Goal: Task Accomplishment & Management: Manage account settings

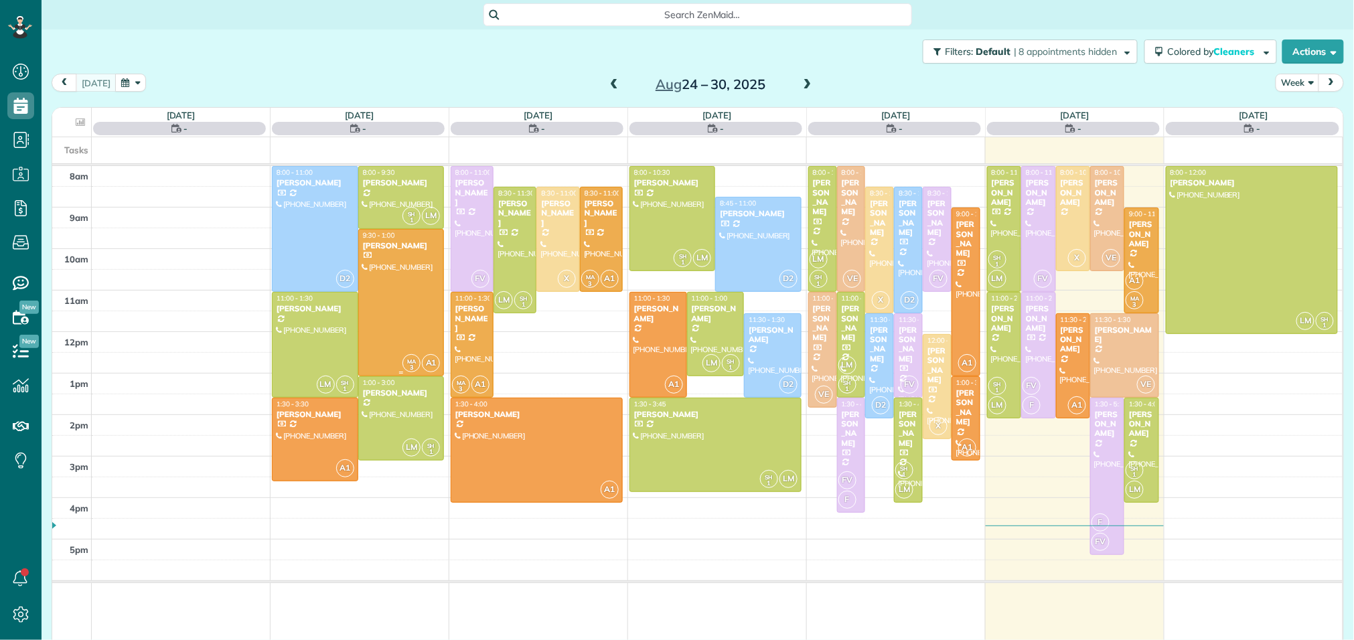
scroll to position [5, 5]
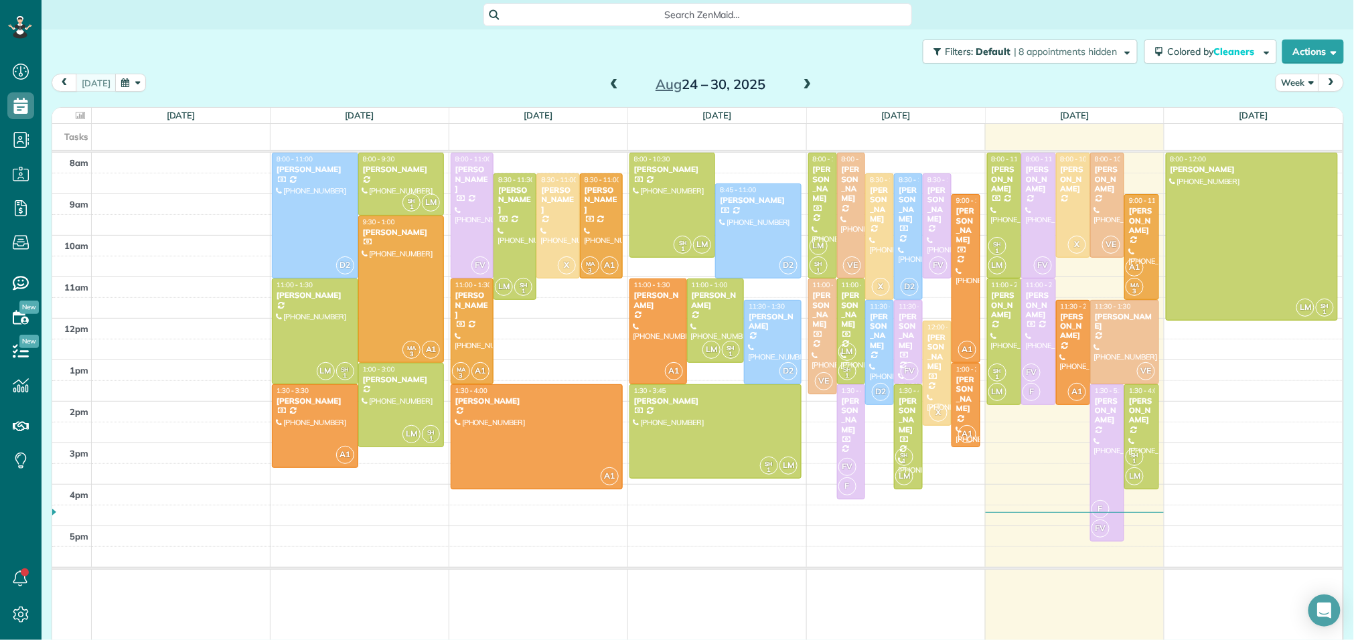
click at [802, 88] on span at bounding box center [807, 85] width 15 height 12
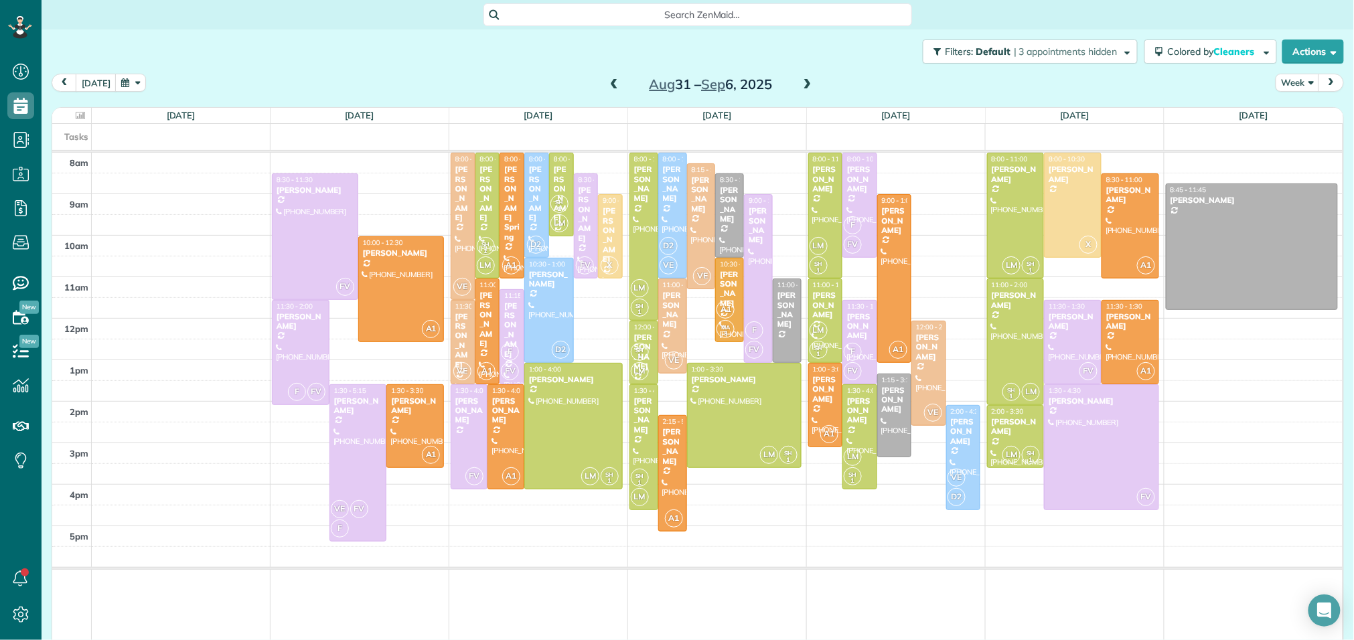
click at [615, 86] on span at bounding box center [614, 85] width 15 height 12
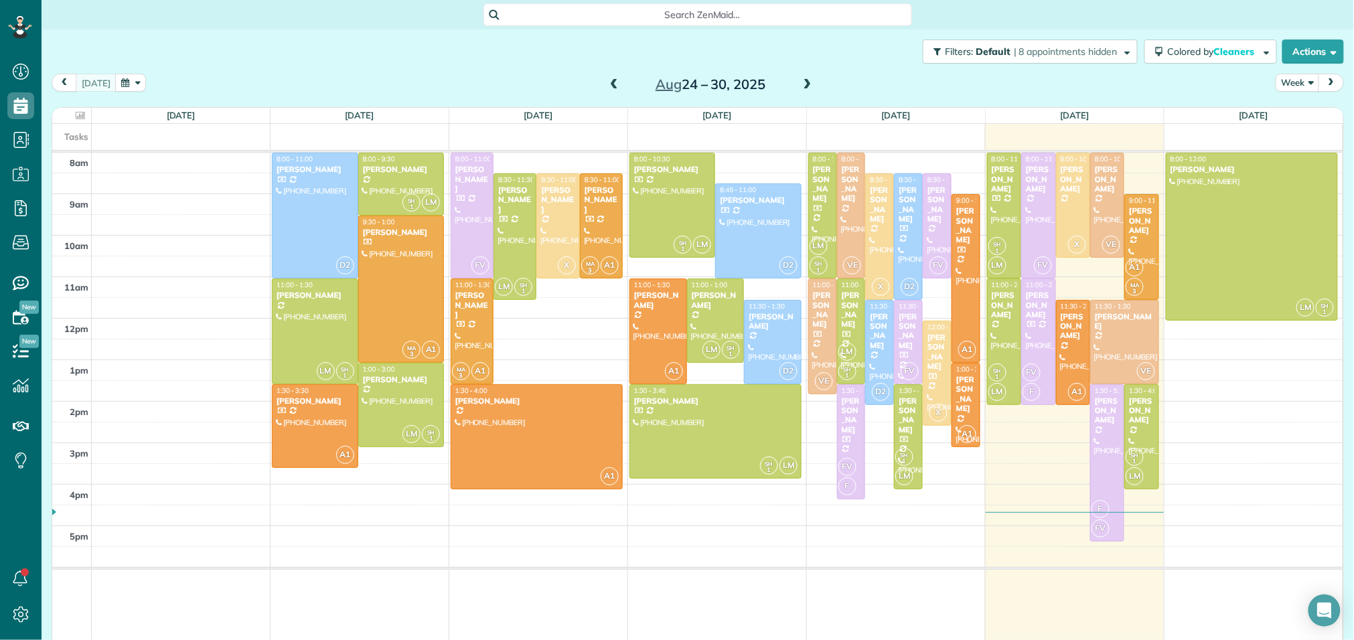
click at [804, 90] on span at bounding box center [807, 85] width 15 height 12
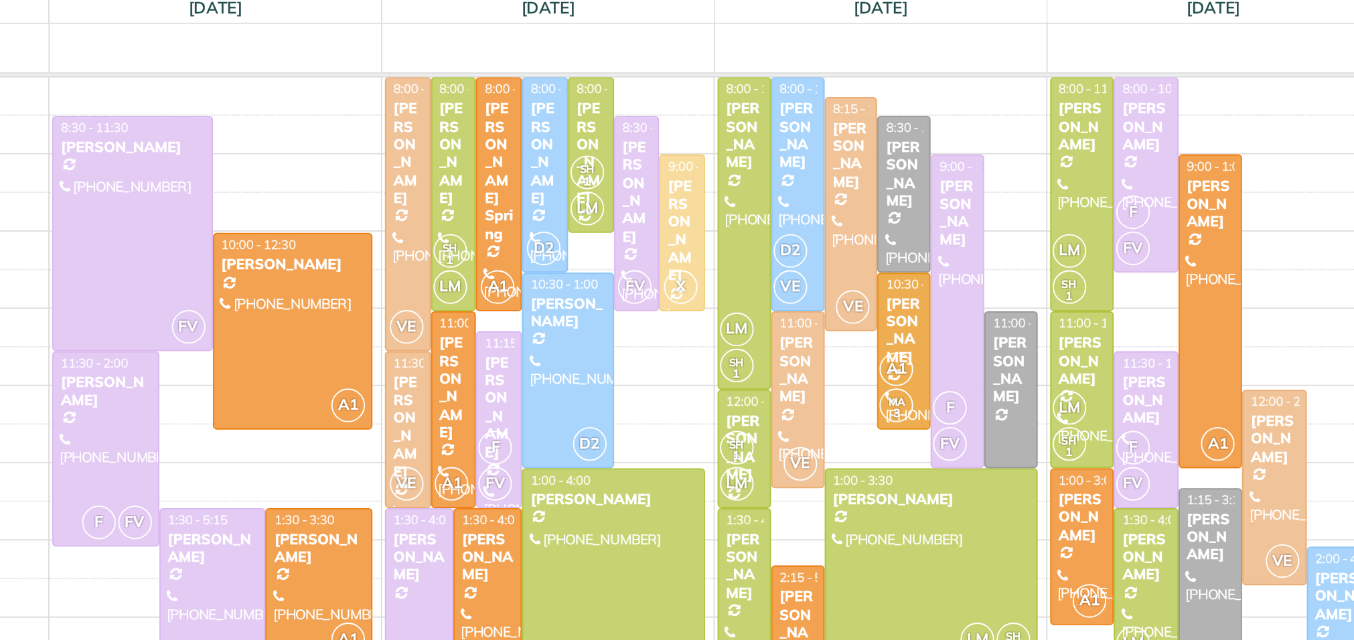
click at [555, 251] on div "8am 9am 10am 11am 12pm 1pm 2pm 3pm 4pm 5pm FV 8:30 - 11:30 Brandi Lee (281) 744…" at bounding box center [697, 398] width 1290 height 490
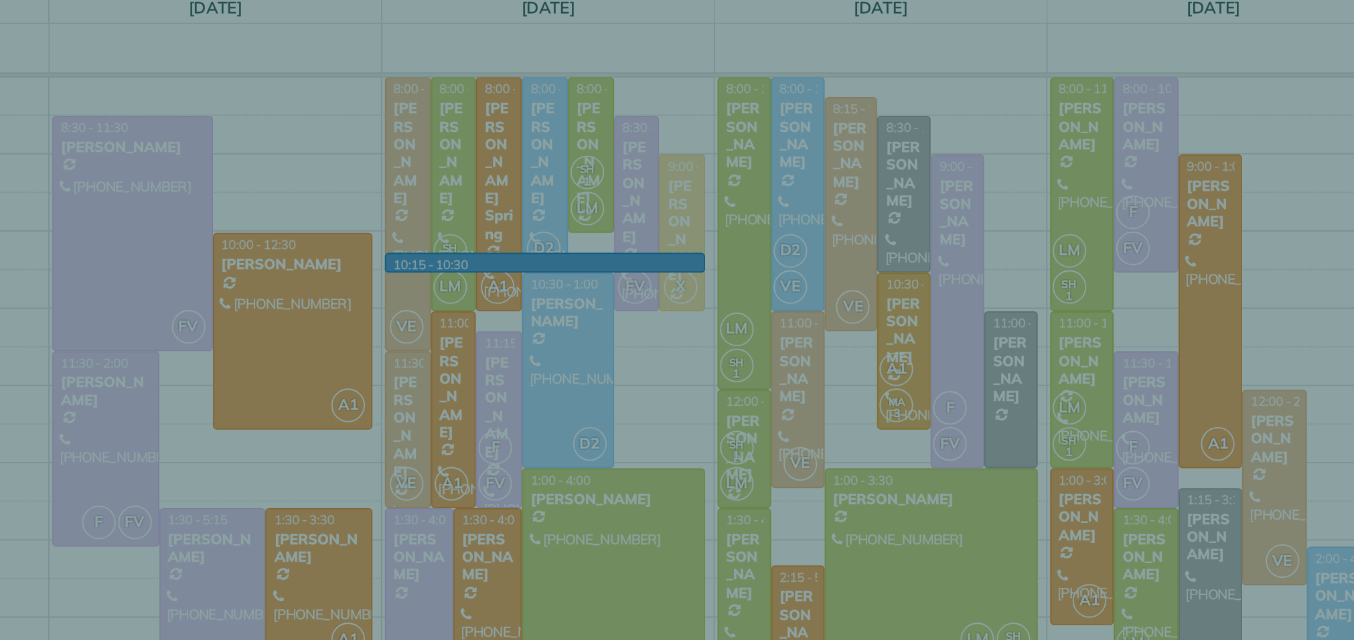
click at [593, 294] on div "Cancel New appointment Select a contact Add new" at bounding box center [677, 320] width 1354 height 640
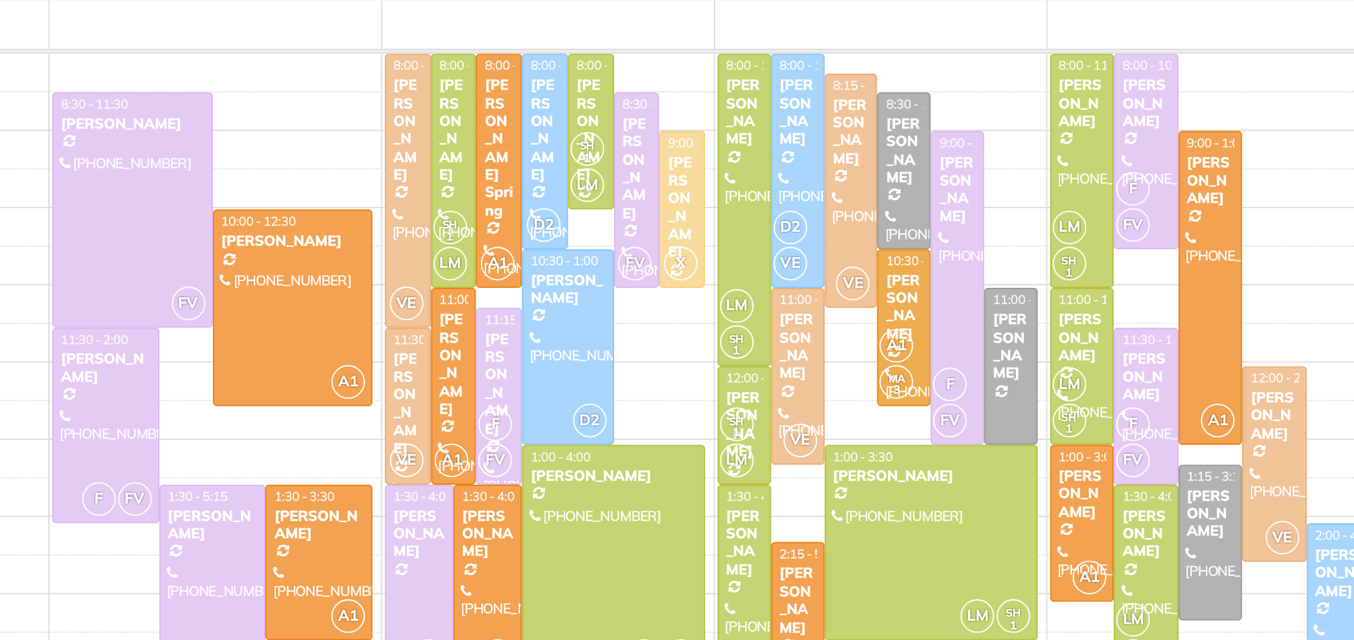
scroll to position [11, 0]
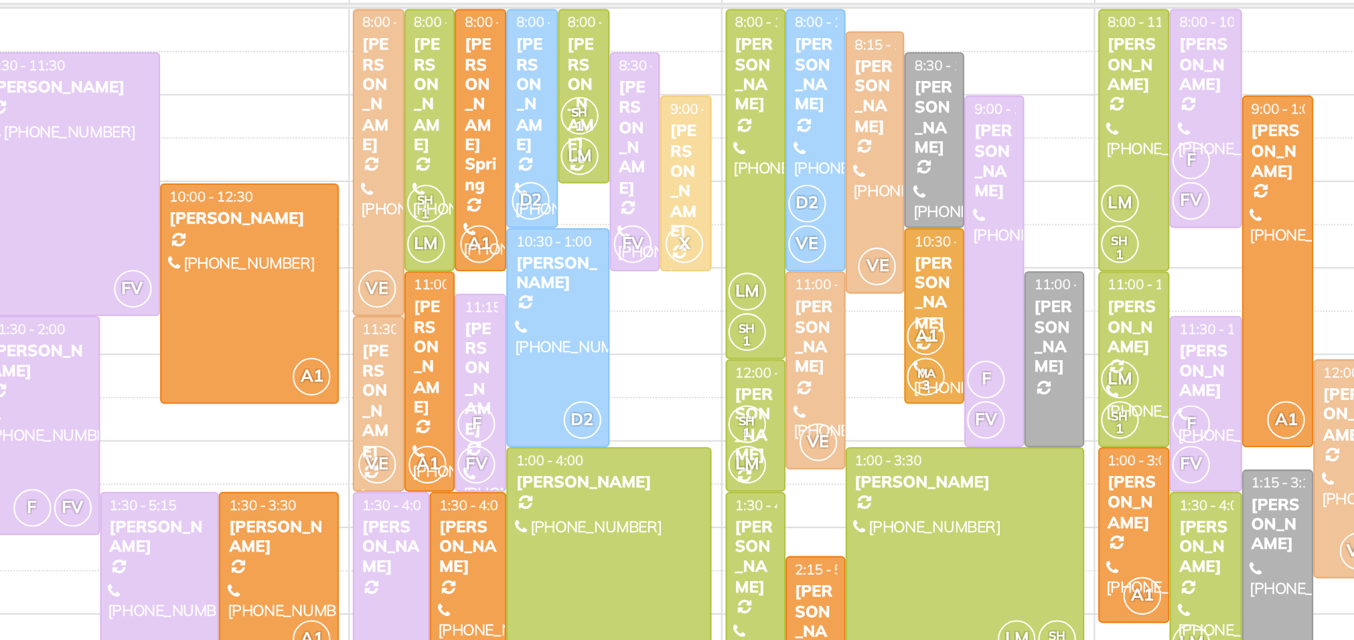
click at [593, 301] on td at bounding box center [717, 297] width 1251 height 21
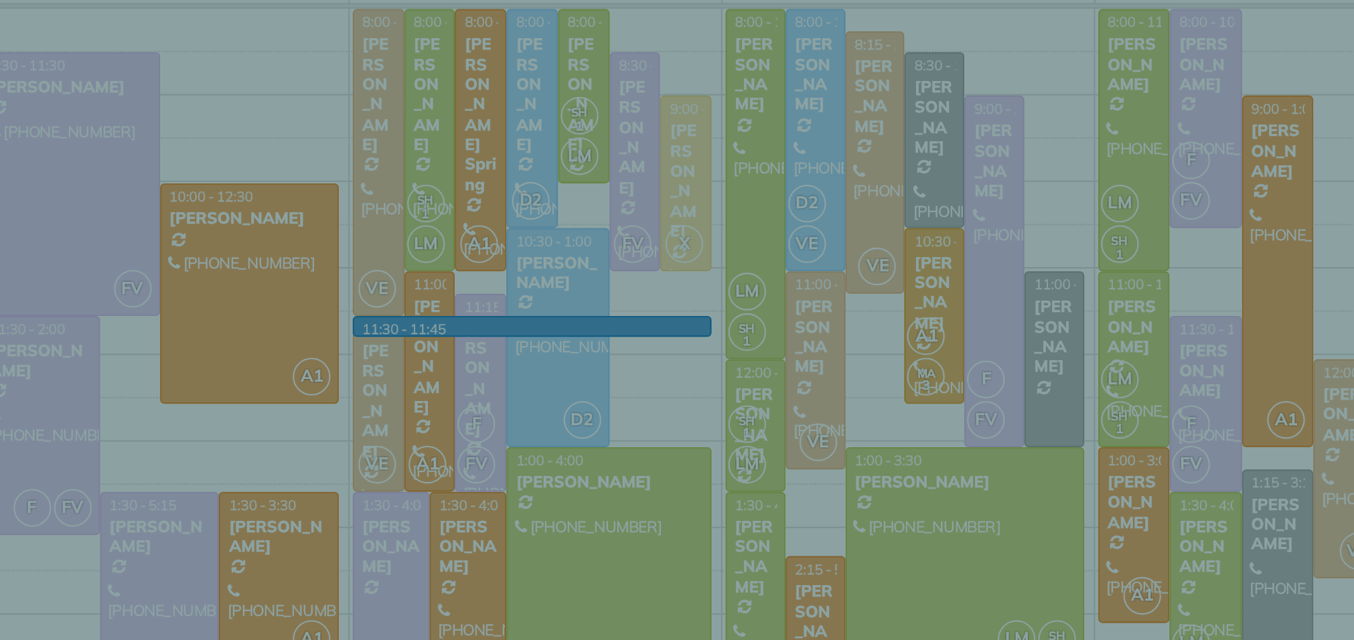
click at [605, 290] on div "Cancel New appointment Select a contact Add new" at bounding box center [677, 320] width 1354 height 640
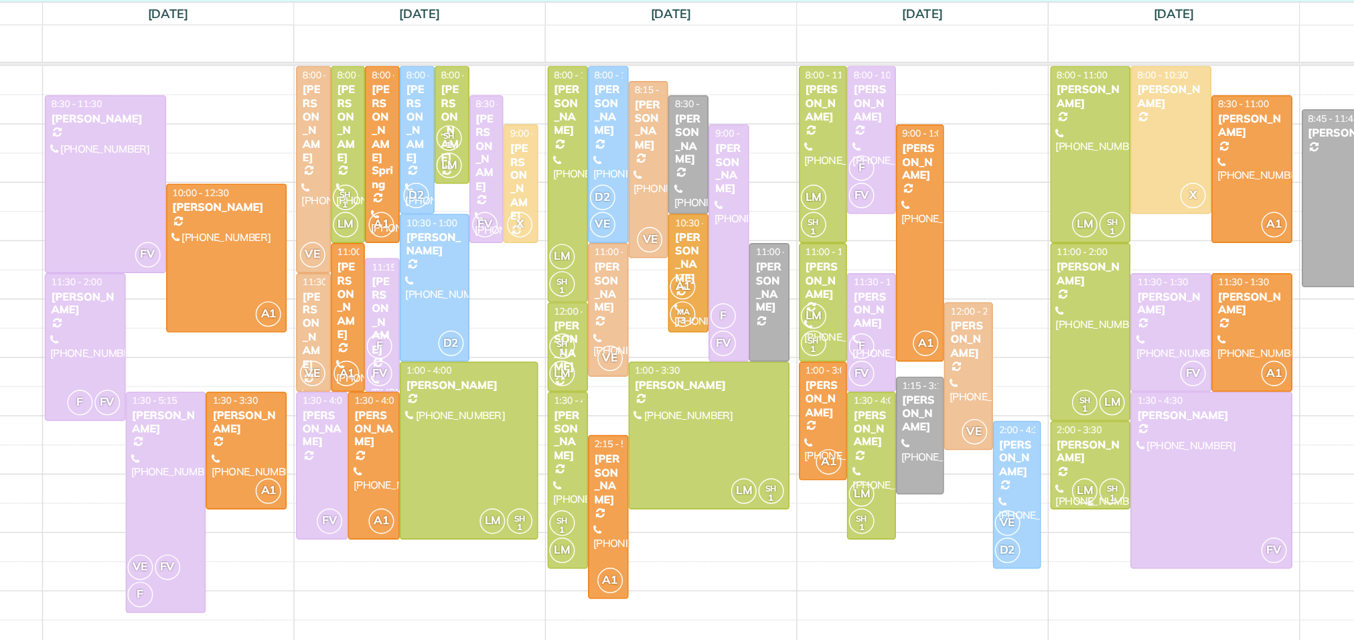
click at [1028, 413] on div "[PERSON_NAME]" at bounding box center [1016, 415] width 50 height 19
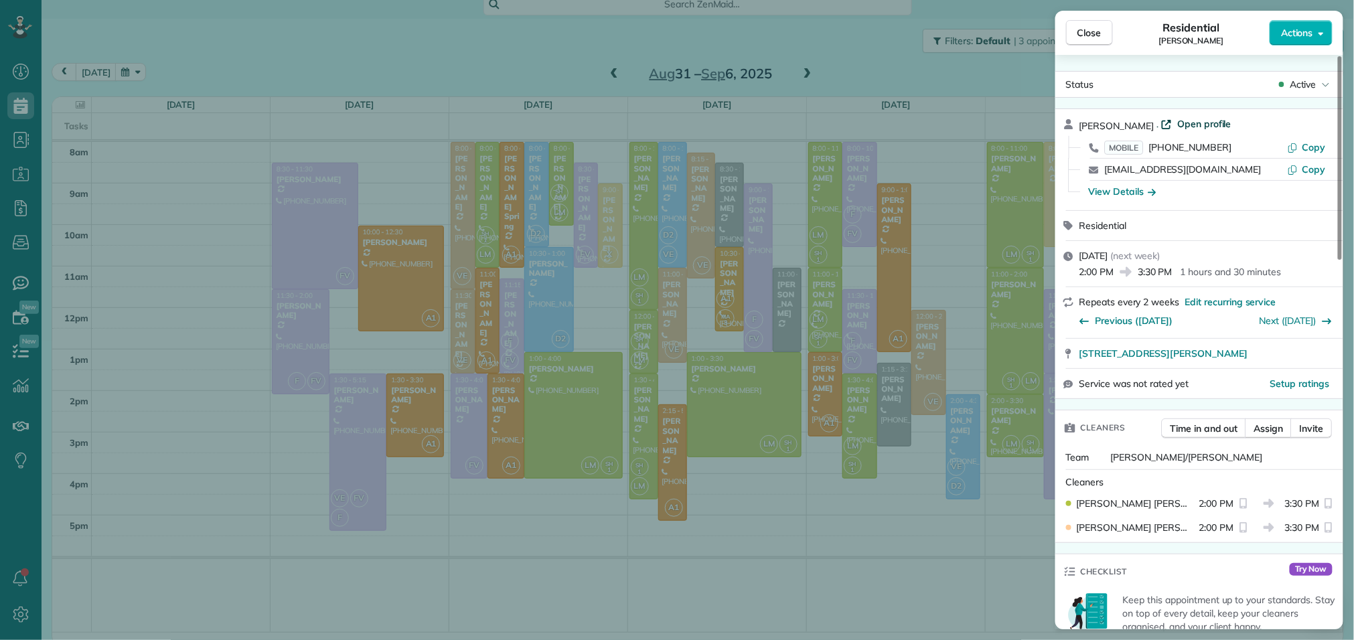
click at [1177, 121] on span "Open profile" at bounding box center [1204, 123] width 54 height 13
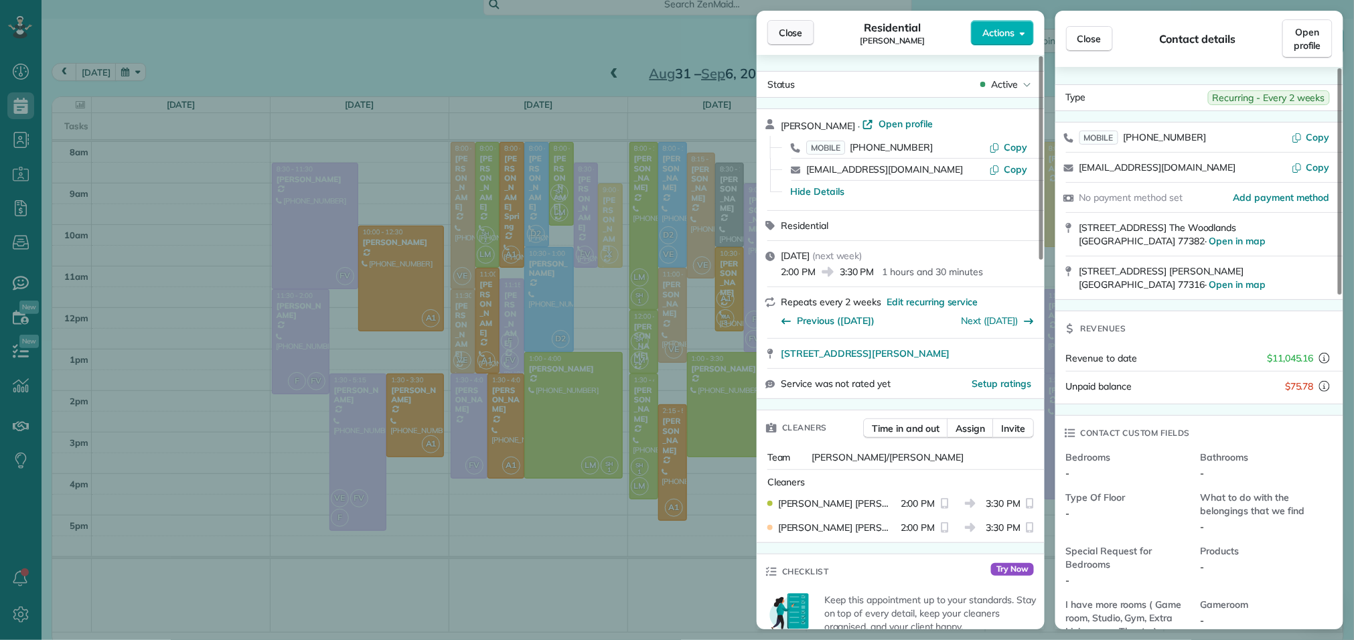
click at [800, 33] on span "Close" at bounding box center [791, 32] width 24 height 13
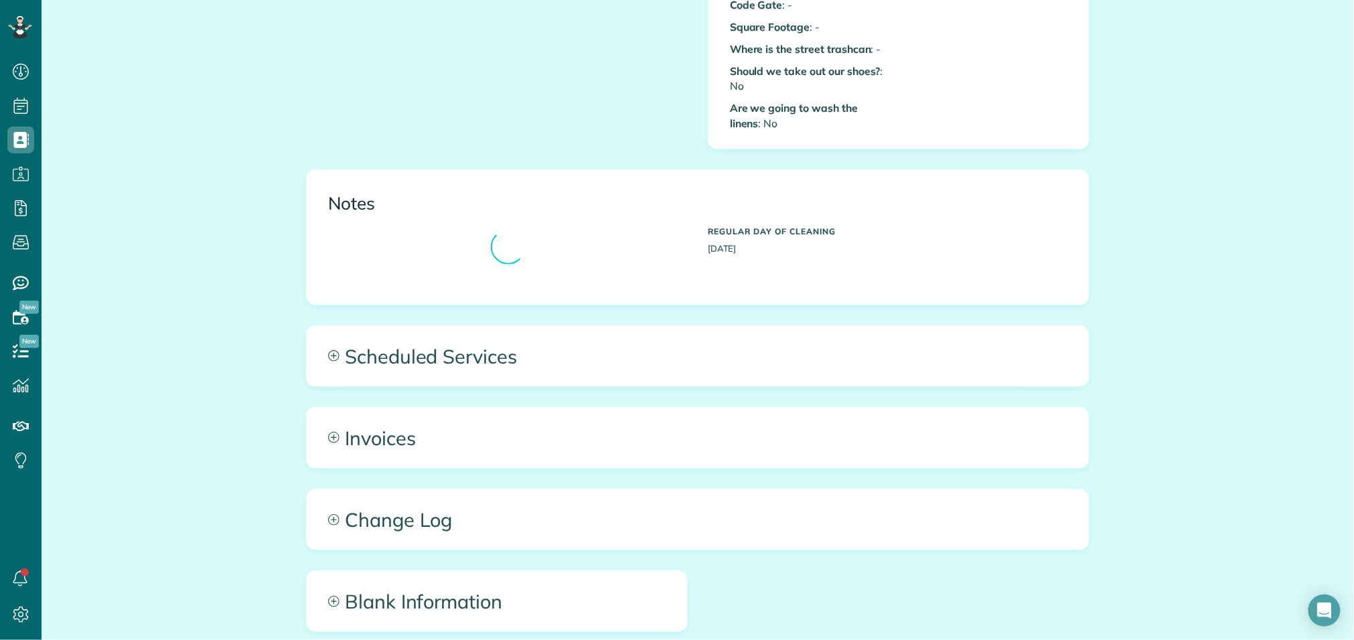
scroll to position [687, 0]
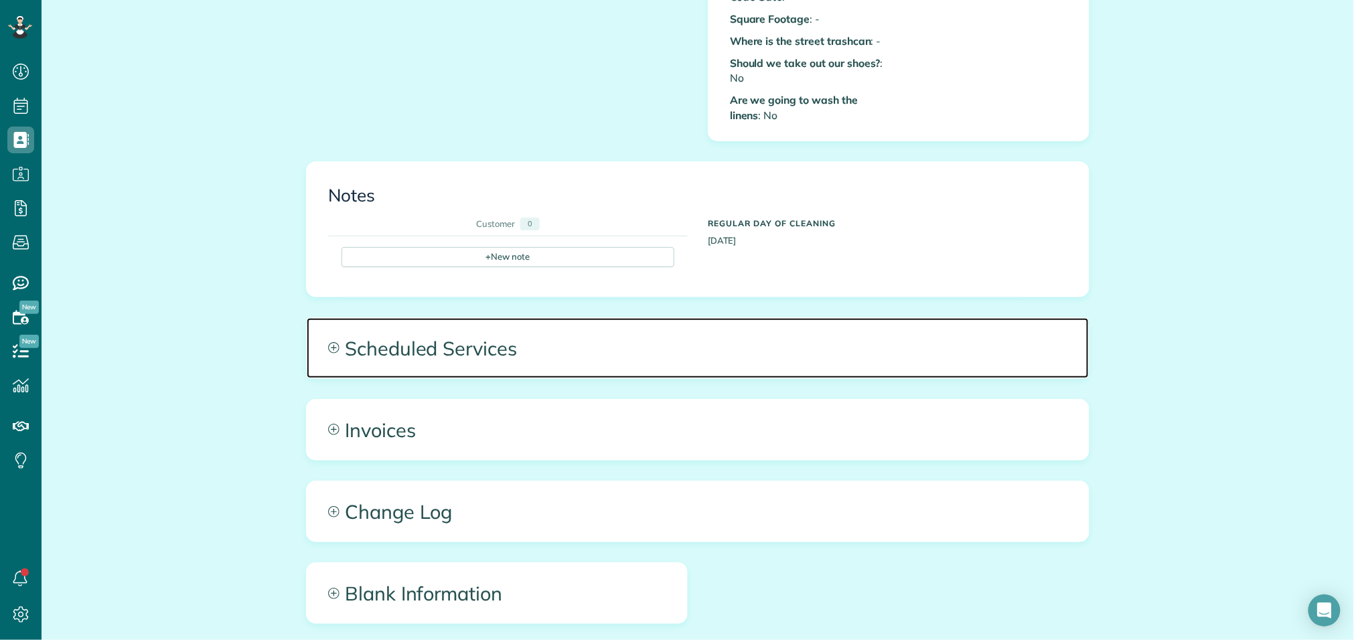
click at [463, 327] on span "Scheduled Services" at bounding box center [698, 348] width 782 height 60
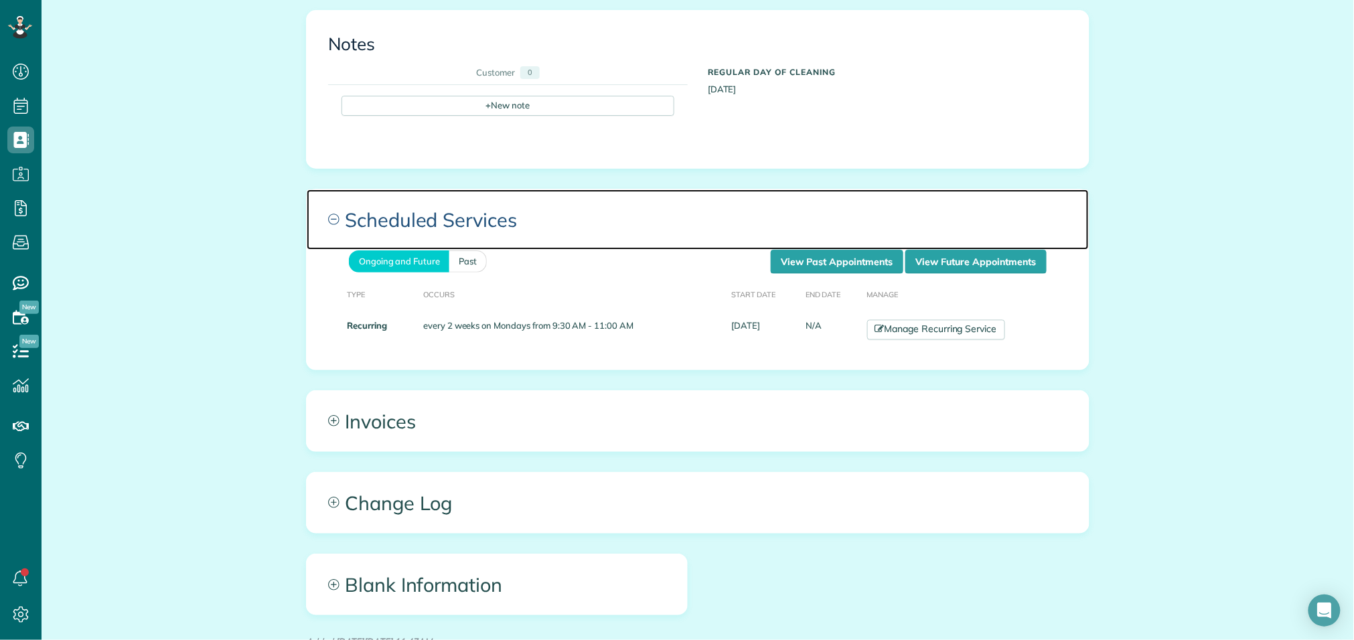
scroll to position [839, 0]
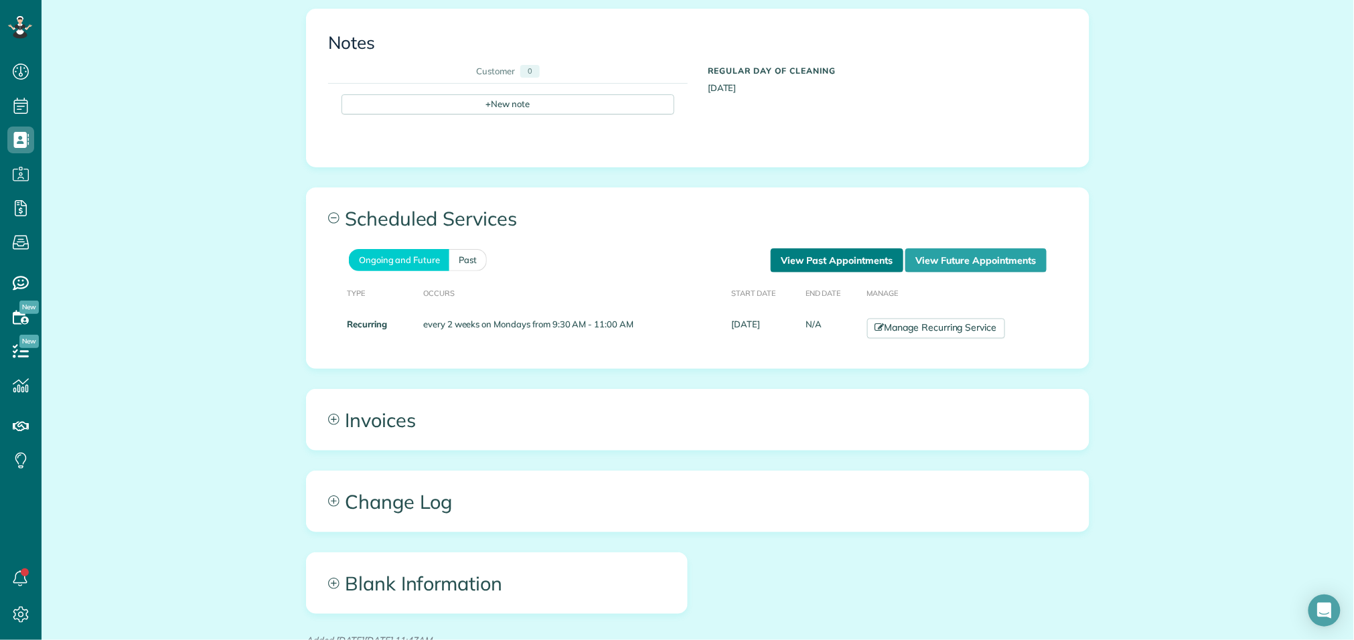
click at [803, 258] on link "View Past Appointments" at bounding box center [837, 260] width 133 height 24
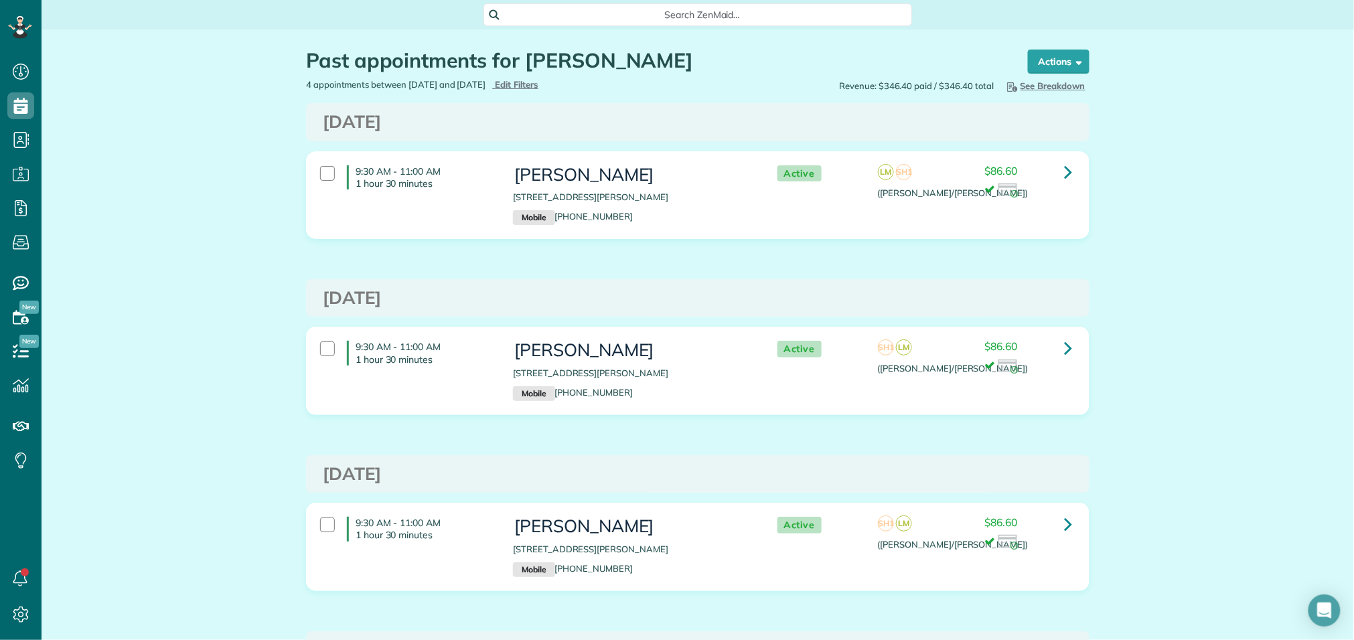
scroll to position [5, 5]
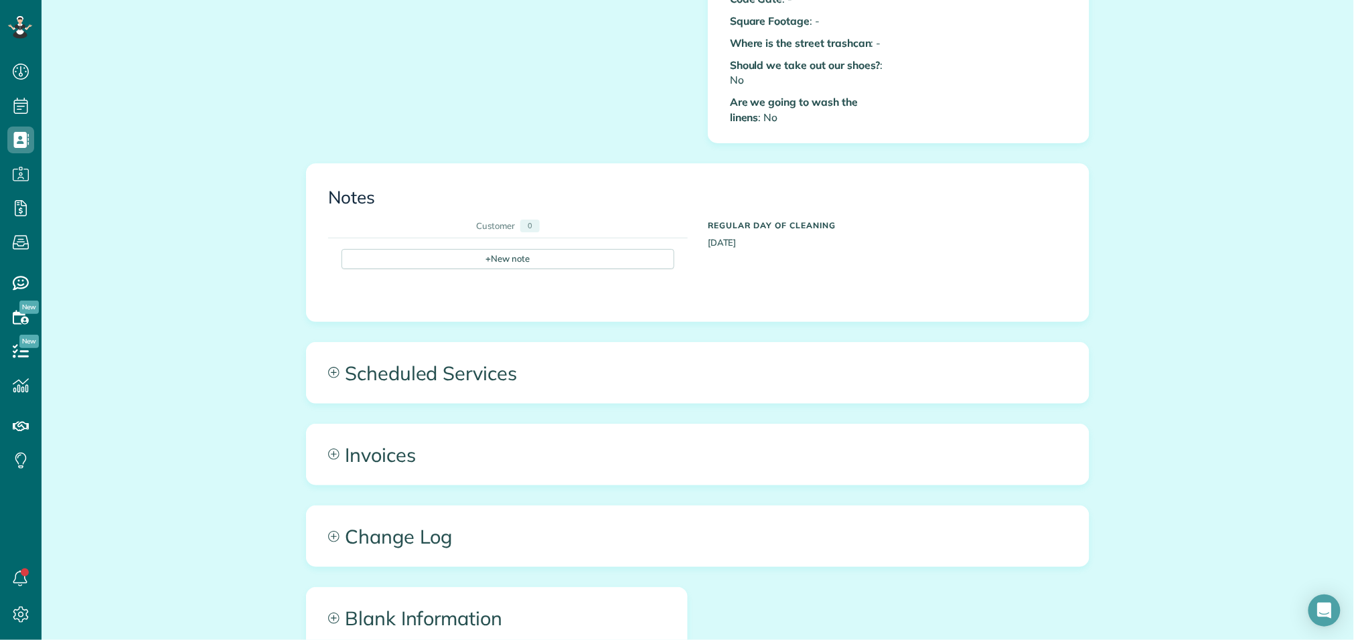
scroll to position [686, 0]
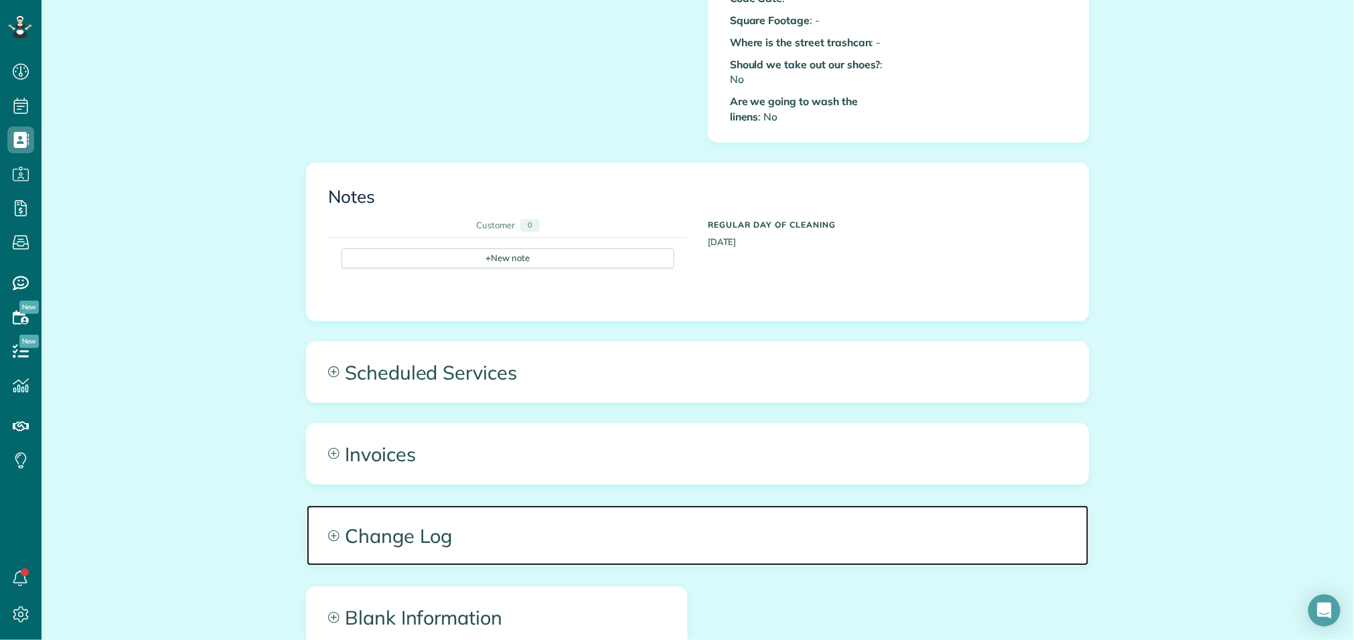
click at [434, 521] on span "Change Log" at bounding box center [698, 535] width 782 height 60
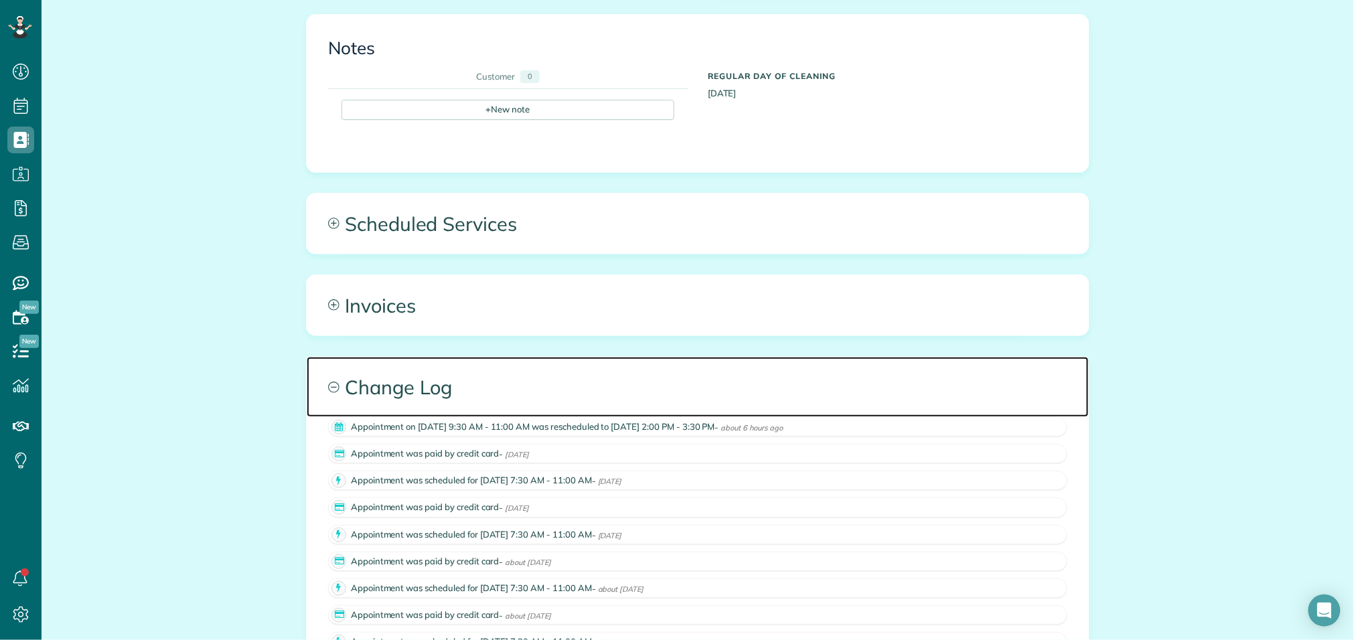
scroll to position [837, 0]
